Goal: Task Accomplishment & Management: Manage account settings

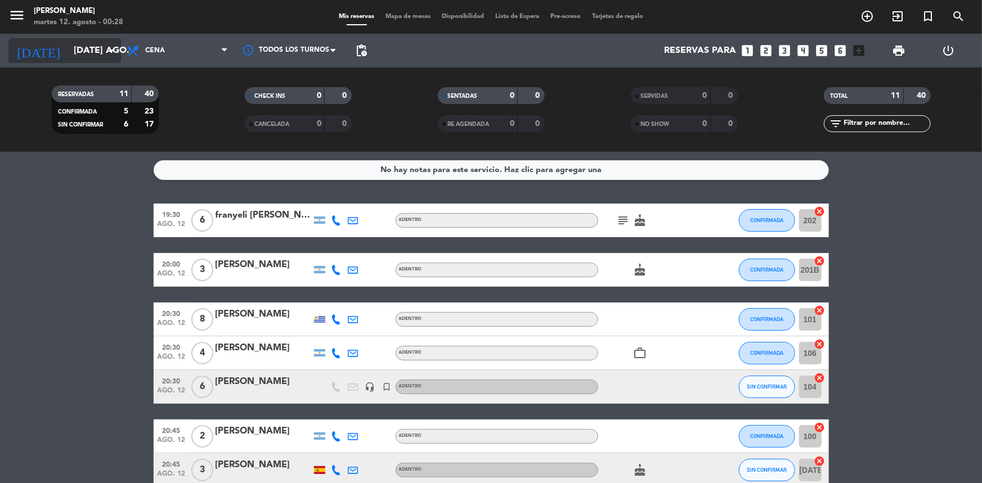
click at [91, 54] on input "[DATE] ago." at bounding box center [127, 51] width 119 height 22
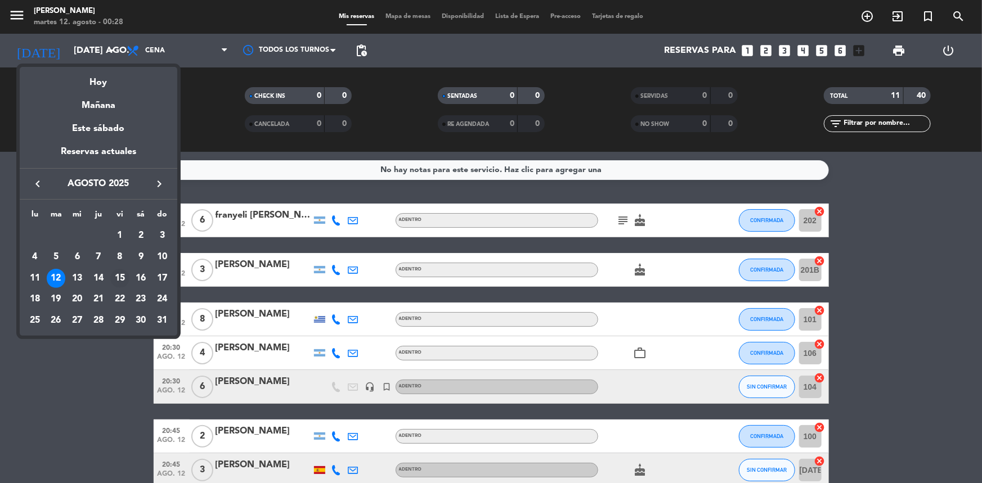
click at [122, 278] on div "15" at bounding box center [119, 278] width 19 height 19
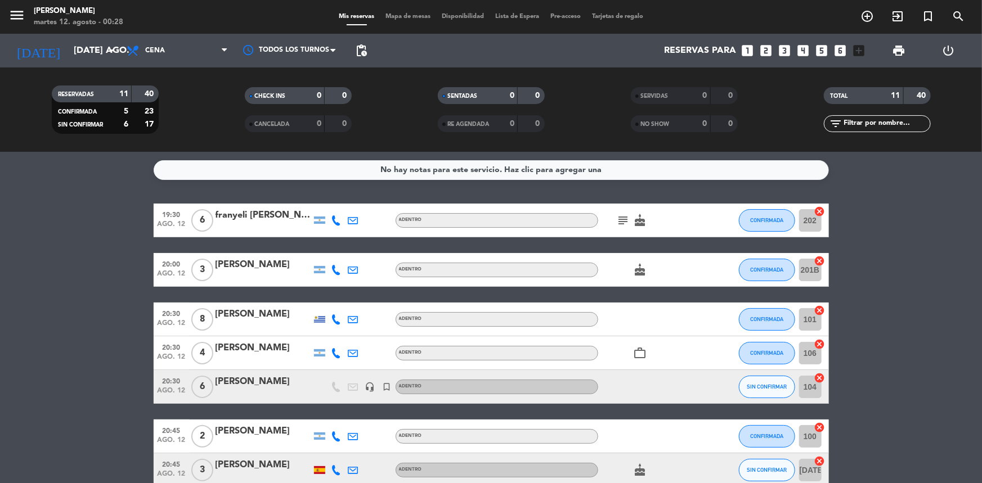
type input "vie. 15 ago."
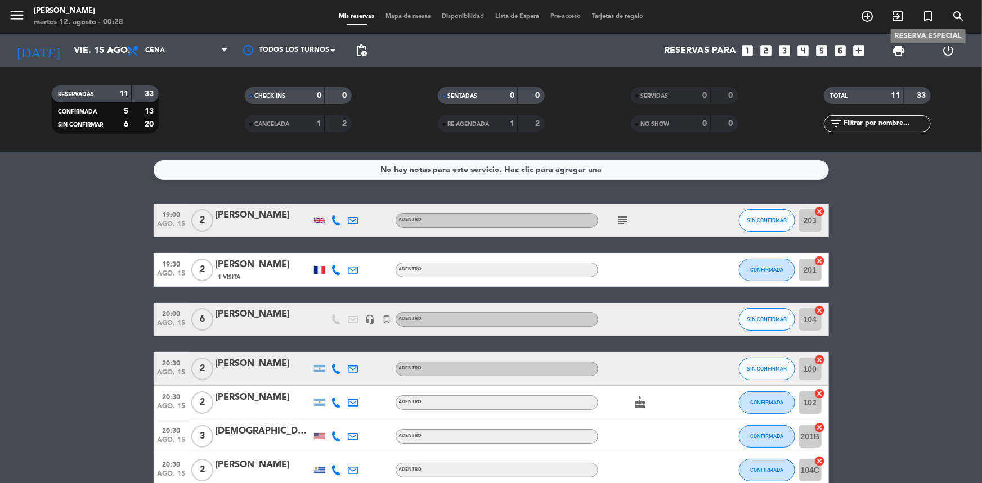
click at [923, 16] on icon "turned_in_not" at bounding box center [928, 17] width 14 height 14
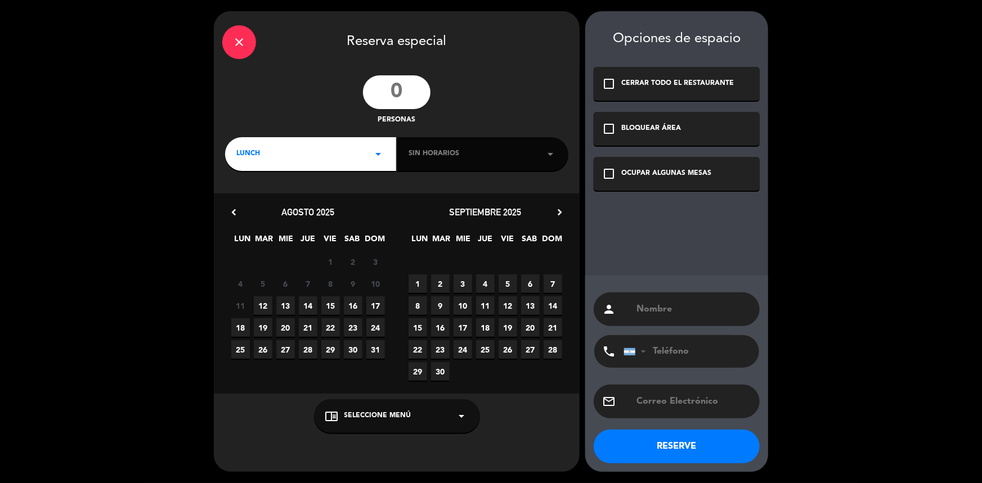
click at [405, 88] on input "number" at bounding box center [397, 92] width 68 height 34
type input "2"
click at [330, 152] on div "LUNCH arrow_drop_down" at bounding box center [310, 154] width 171 height 34
click at [260, 203] on div "Cena" at bounding box center [310, 201] width 149 height 11
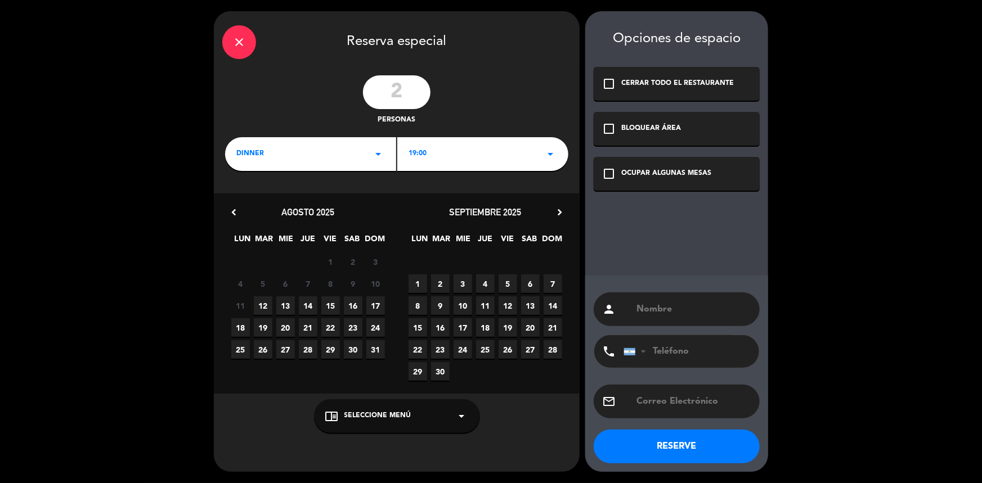
drag, startPoint x: 496, startPoint y: 152, endPoint x: 474, endPoint y: 165, distance: 26.0
click at [485, 158] on div "19:00 arrow_drop_down" at bounding box center [482, 154] width 171 height 34
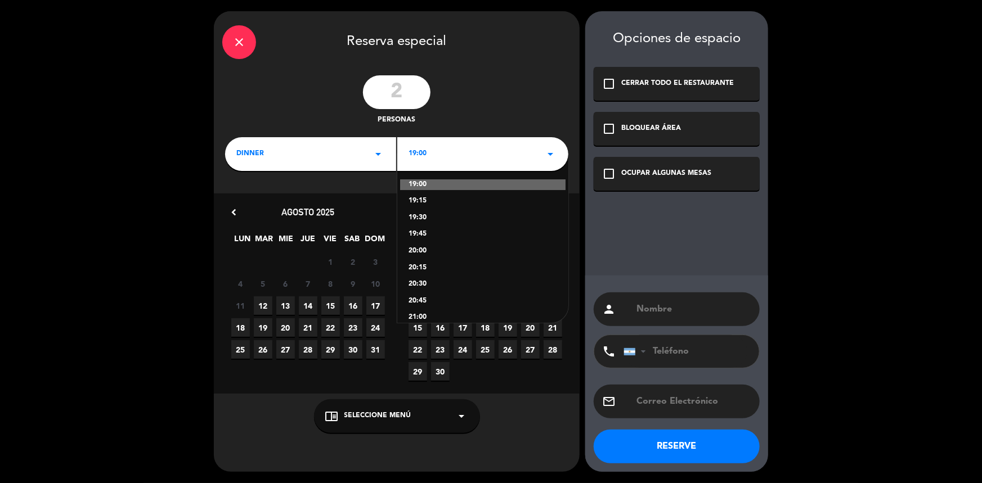
scroll to position [102, 0]
click at [425, 250] on div "21:30" at bounding box center [482, 249] width 149 height 11
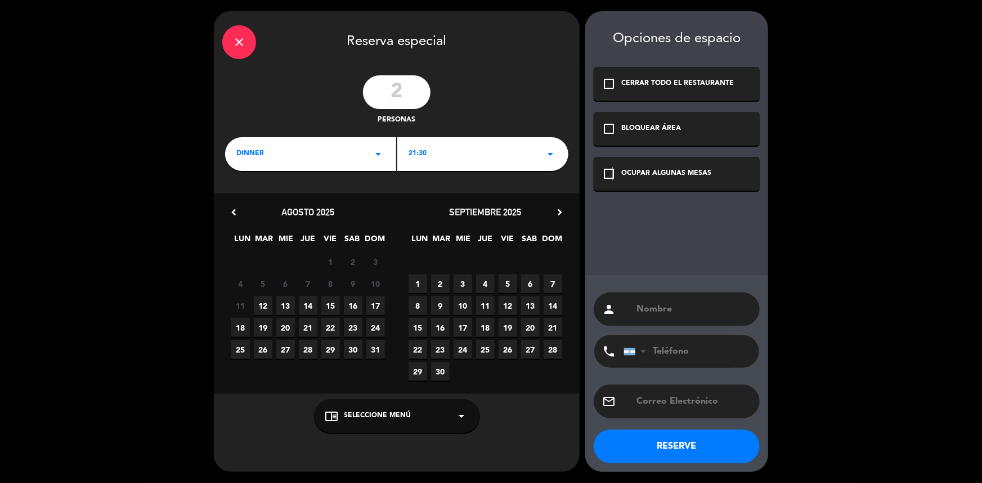
drag, startPoint x: 611, startPoint y: 169, endPoint x: 654, endPoint y: 275, distance: 113.3
click at [615, 174] on icon "check_box_outline_blank" at bounding box center [609, 174] width 14 height 14
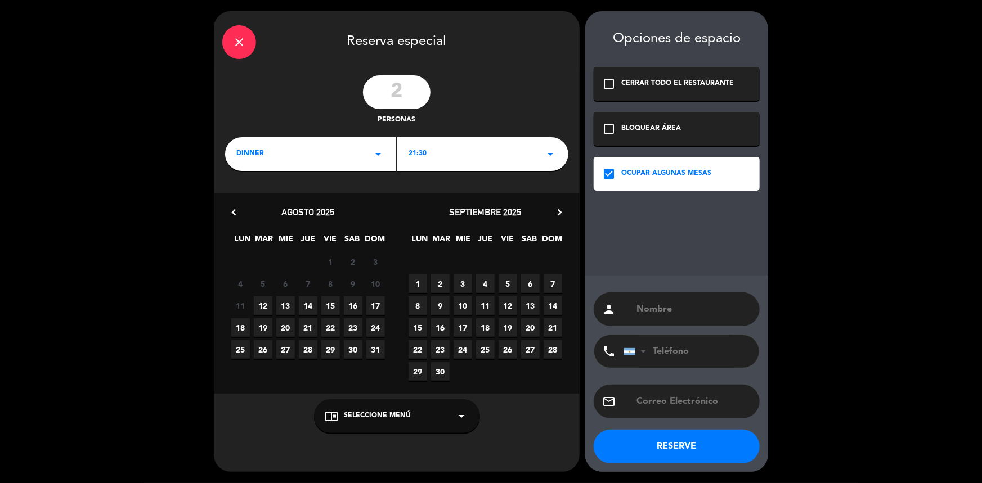
click at [673, 309] on input "text" at bounding box center [693, 310] width 116 height 16
type input "j"
type input "[PERSON_NAME]"
click at [378, 424] on div "chrome_reader_mode Seleccione Menú arrow_drop_down" at bounding box center [397, 416] width 166 height 34
click at [348, 371] on div "ADENTRO" at bounding box center [396, 371] width 143 height 11
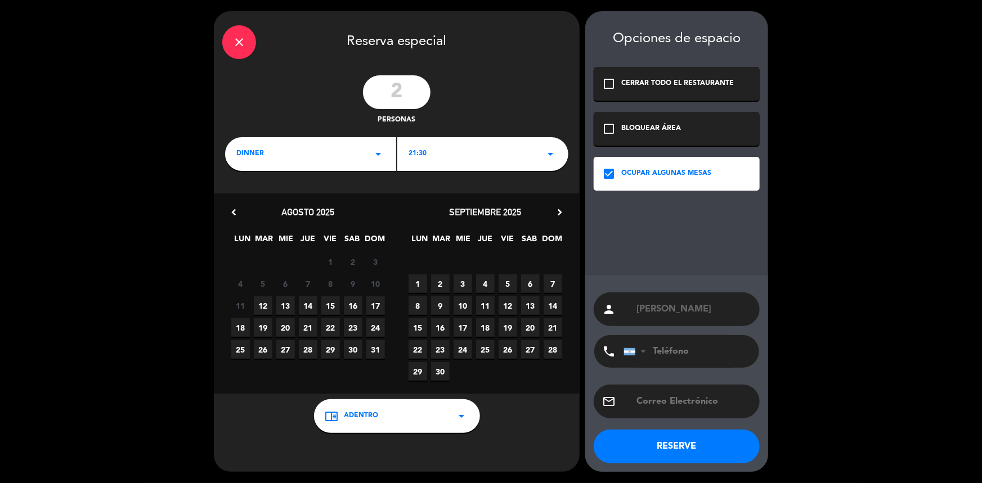
click at [648, 439] on button "RESERVE" at bounding box center [676, 447] width 166 height 34
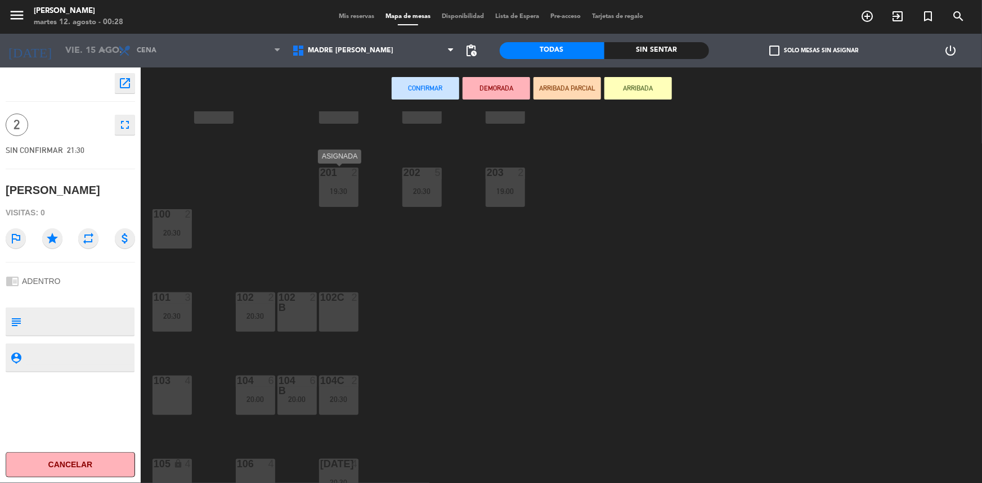
scroll to position [268, 0]
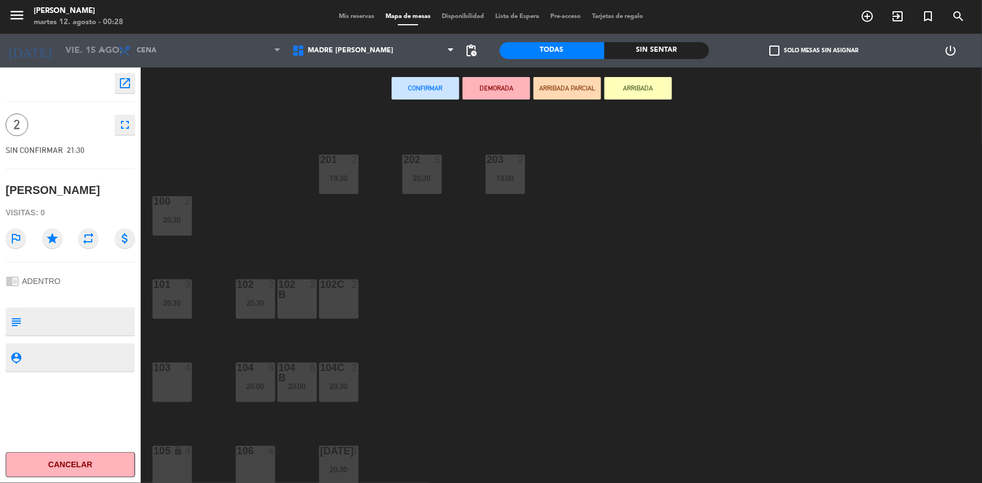
click at [159, 392] on div "103 4" at bounding box center [171, 382] width 39 height 39
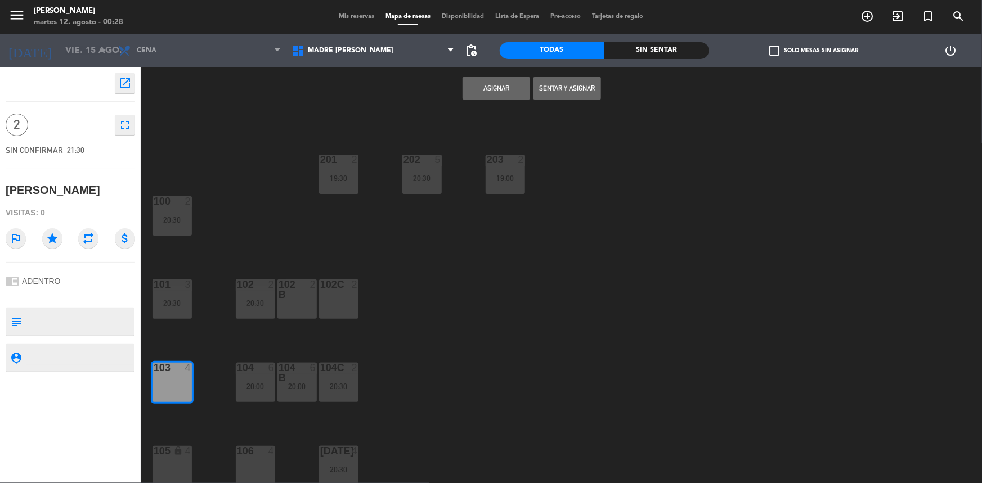
click at [506, 96] on button "Asignar" at bounding box center [496, 88] width 68 height 23
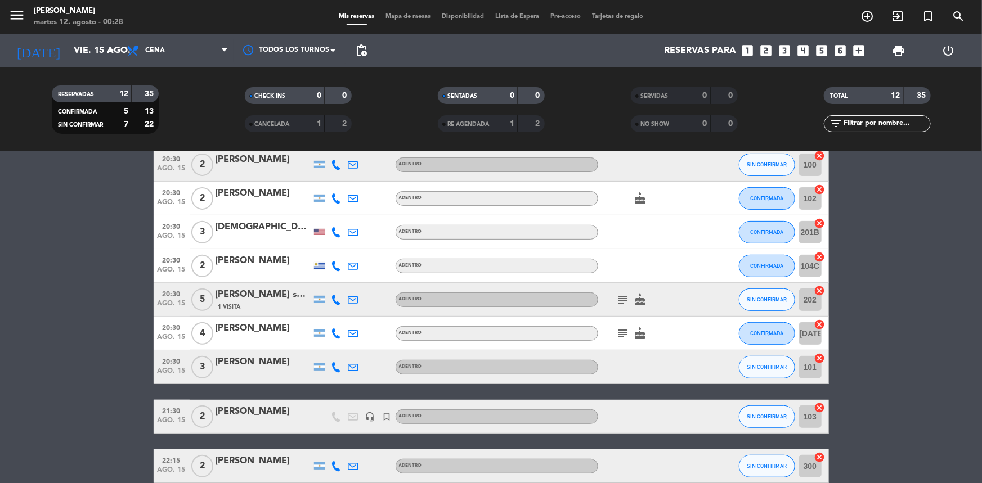
scroll to position [260, 0]
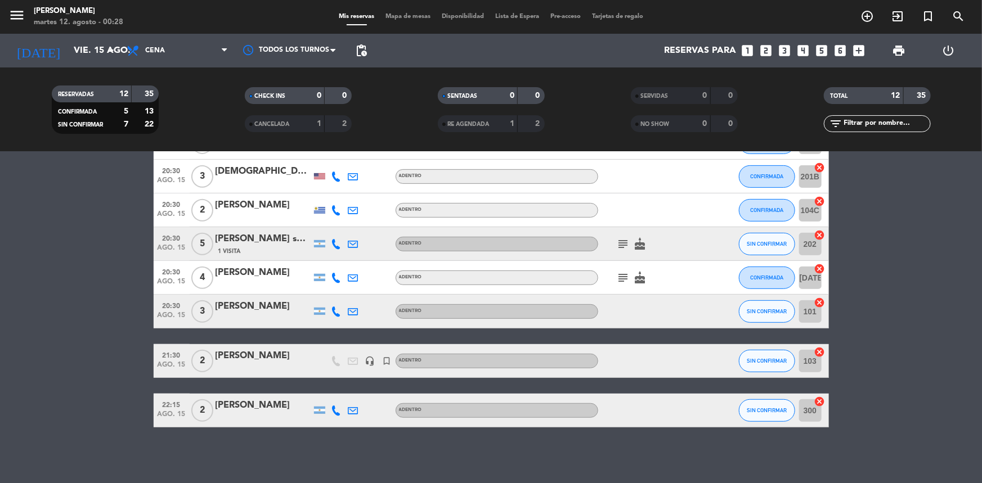
click at [286, 356] on div "[PERSON_NAME]" at bounding box center [263, 356] width 96 height 15
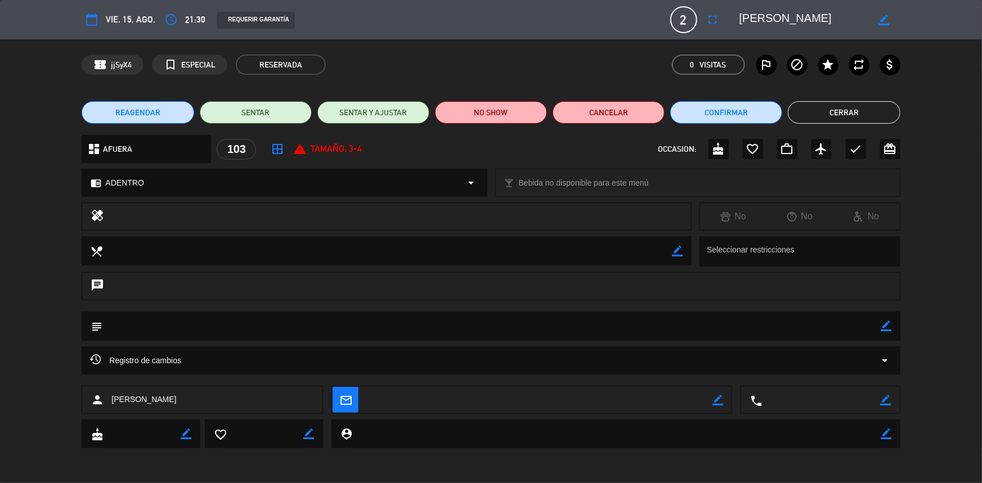
drag, startPoint x: 887, startPoint y: 329, endPoint x: 539, endPoint y: 336, distance: 347.7
click at [849, 327] on div "subject border_color" at bounding box center [491, 326] width 818 height 29
click at [282, 327] on textarea at bounding box center [491, 326] width 778 height 29
click at [879, 323] on textarea at bounding box center [491, 326] width 778 height 29
click at [883, 327] on icon "border_color" at bounding box center [886, 326] width 11 height 11
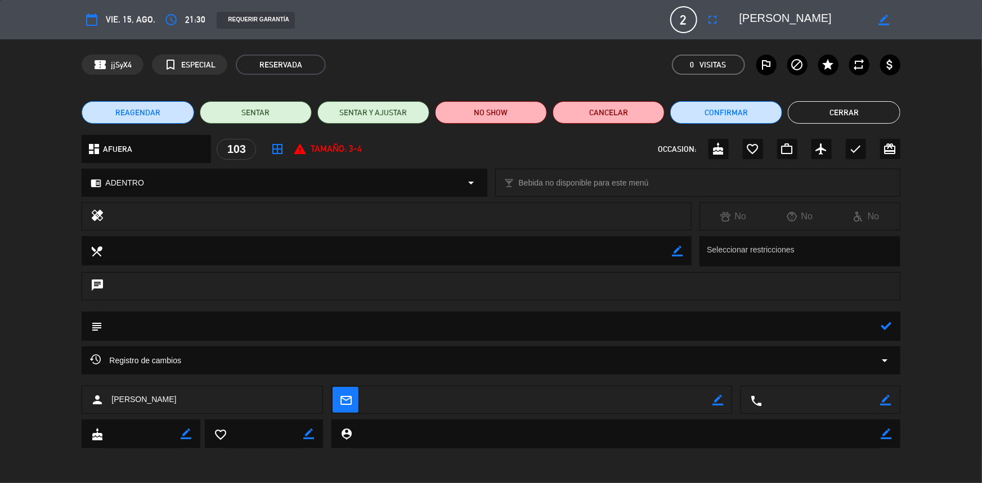
click at [161, 325] on textarea at bounding box center [491, 326] width 778 height 29
click at [884, 331] on icon at bounding box center [886, 326] width 11 height 11
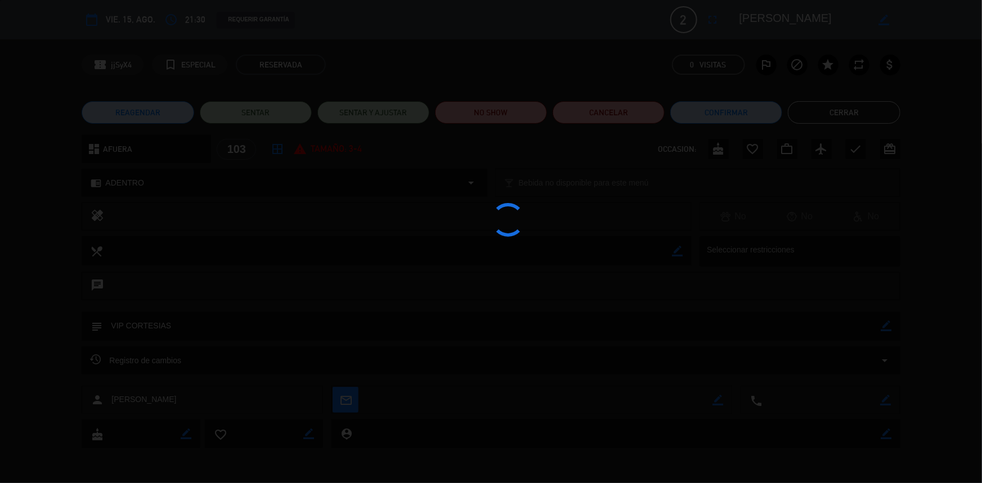
type textarea "VIP CORTESIAS"
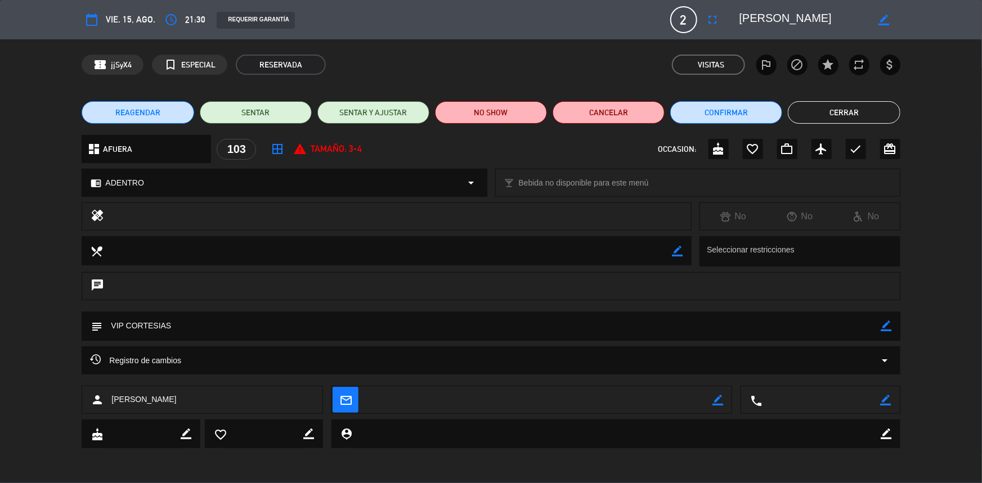
click at [822, 107] on button "Cerrar" at bounding box center [844, 112] width 112 height 23
